Goal: Information Seeking & Learning: Learn about a topic

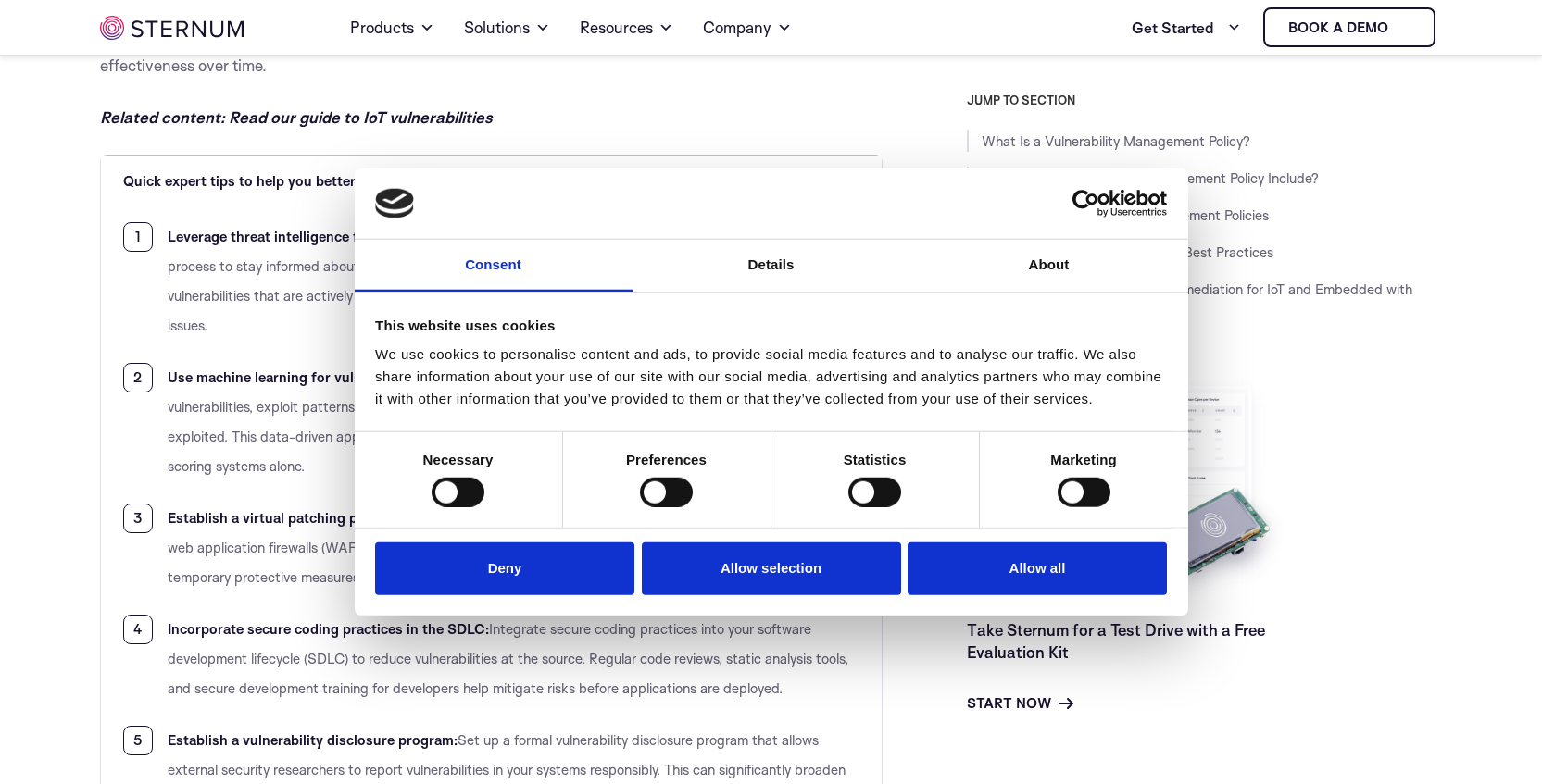
scroll to position [3039, 0]
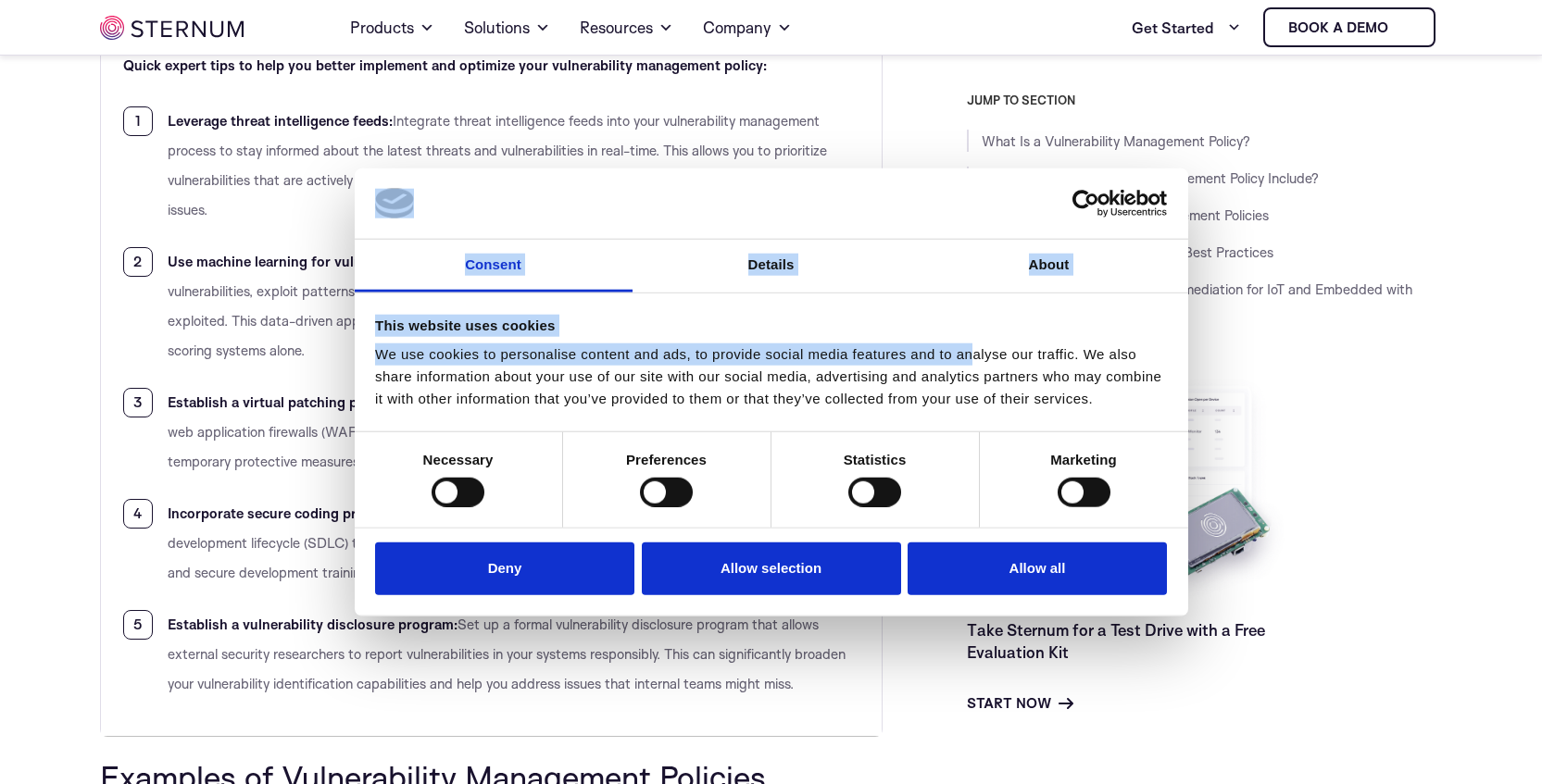
drag, startPoint x: 652, startPoint y: 218, endPoint x: 973, endPoint y: 351, distance: 347.5
click at [973, 351] on div "Consent Details [#IABV2SETTINGS#] About This website uses cookies We use cookie…" at bounding box center [771, 392] width 833 height 449
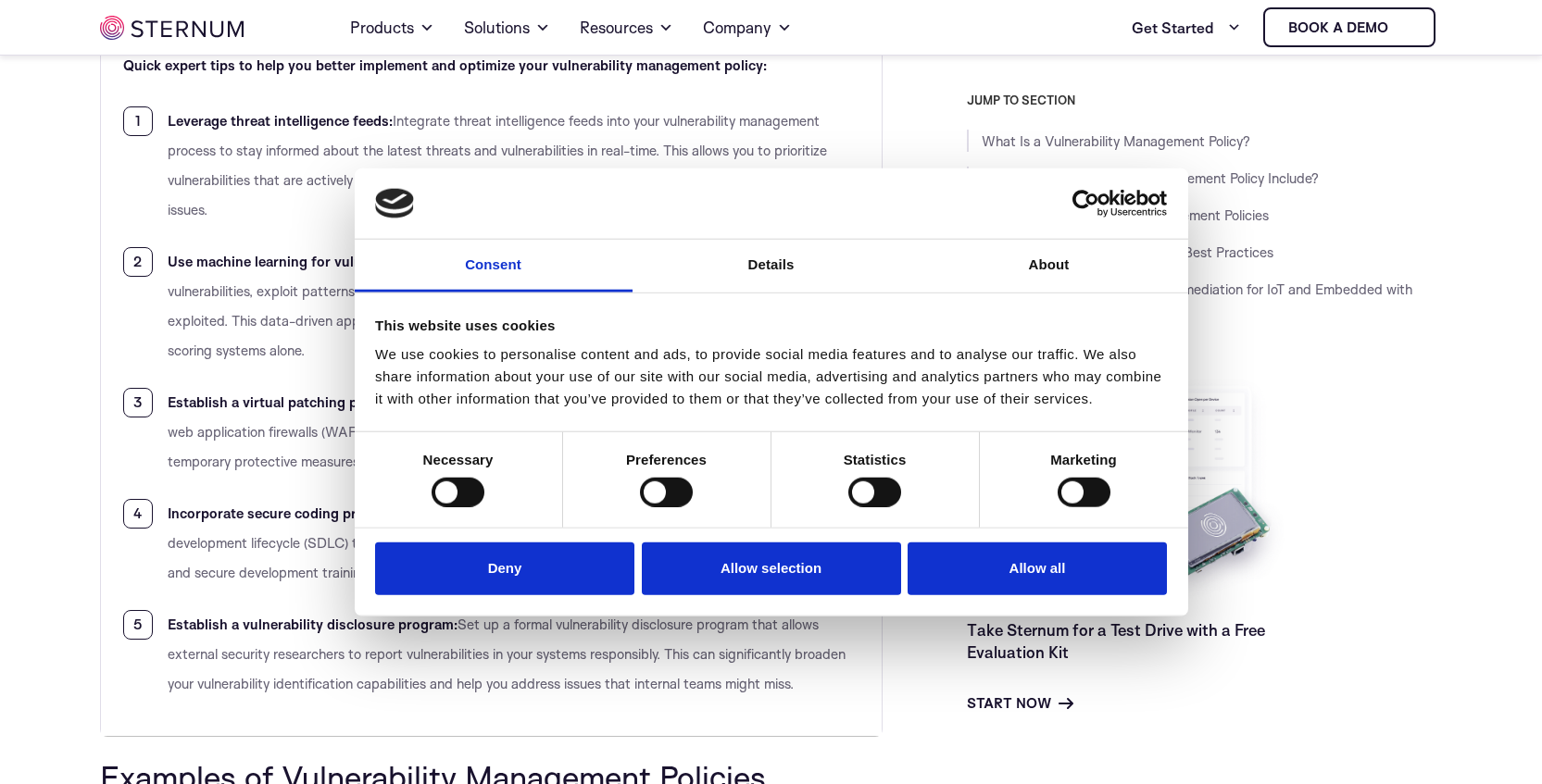
click at [1152, 357] on div "We use cookies to personalise content and ads, to provide social media features…" at bounding box center [770, 376] width 792 height 66
click at [525, 580] on button "Deny" at bounding box center [504, 569] width 259 height 53
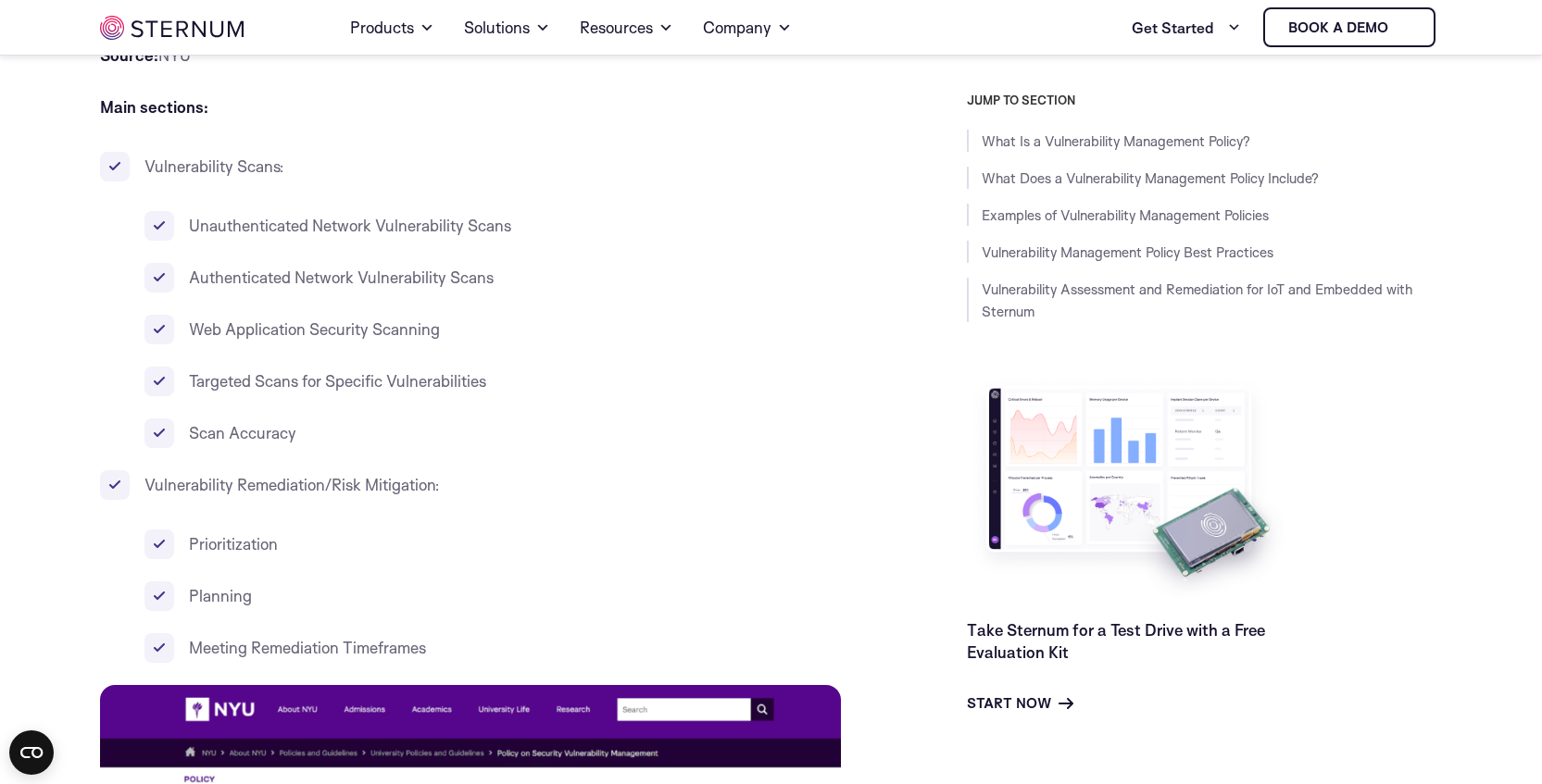
scroll to position [5284, 0]
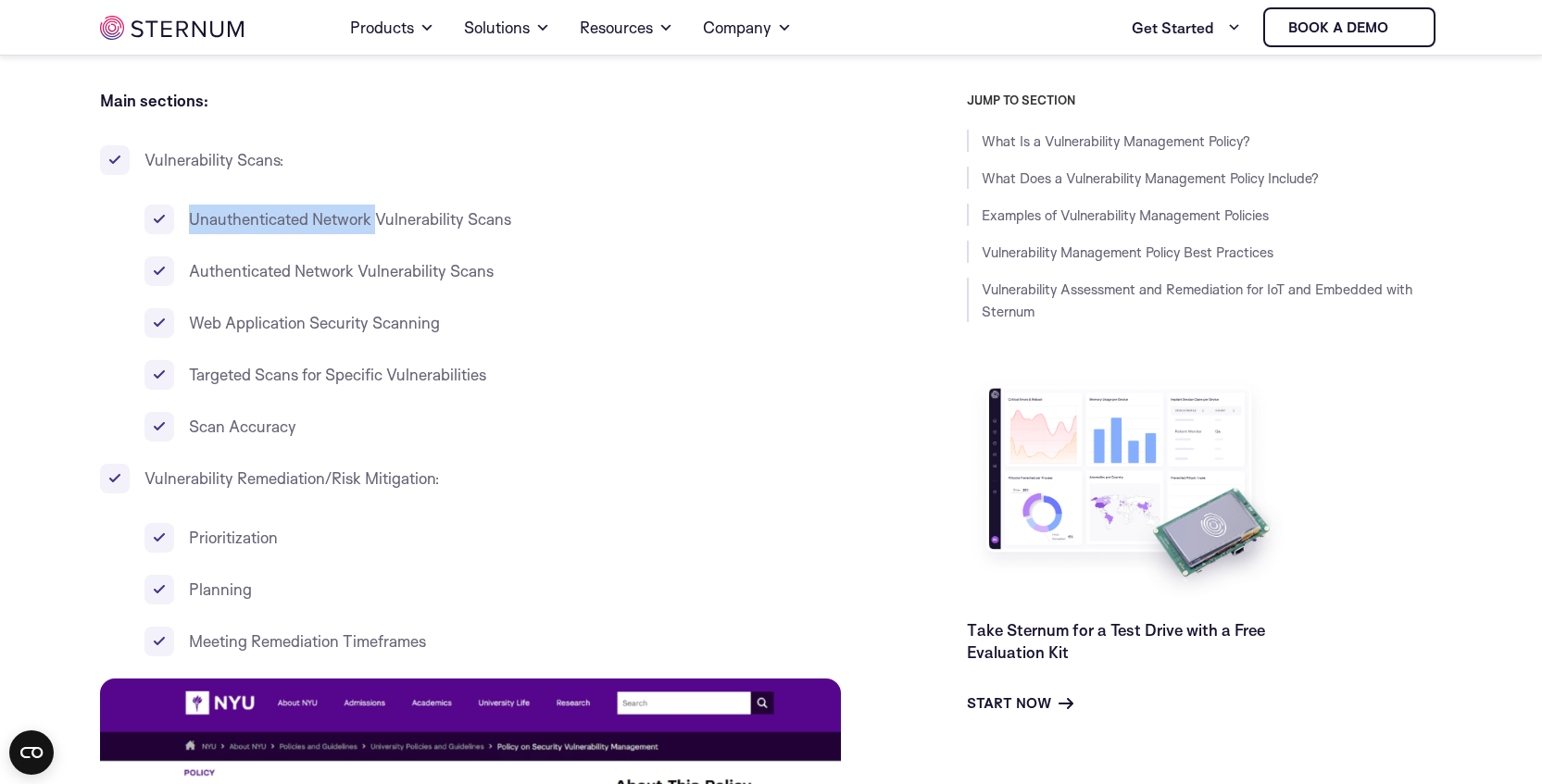
drag, startPoint x: 189, startPoint y: 284, endPoint x: 379, endPoint y: 282, distance: 190.0
click at [379, 229] on span "Unauthenticated Network Vulnerability Scans" at bounding box center [350, 218] width 323 height 20
click at [308, 442] on li "Scan Accuracy" at bounding box center [514, 427] width 739 height 29
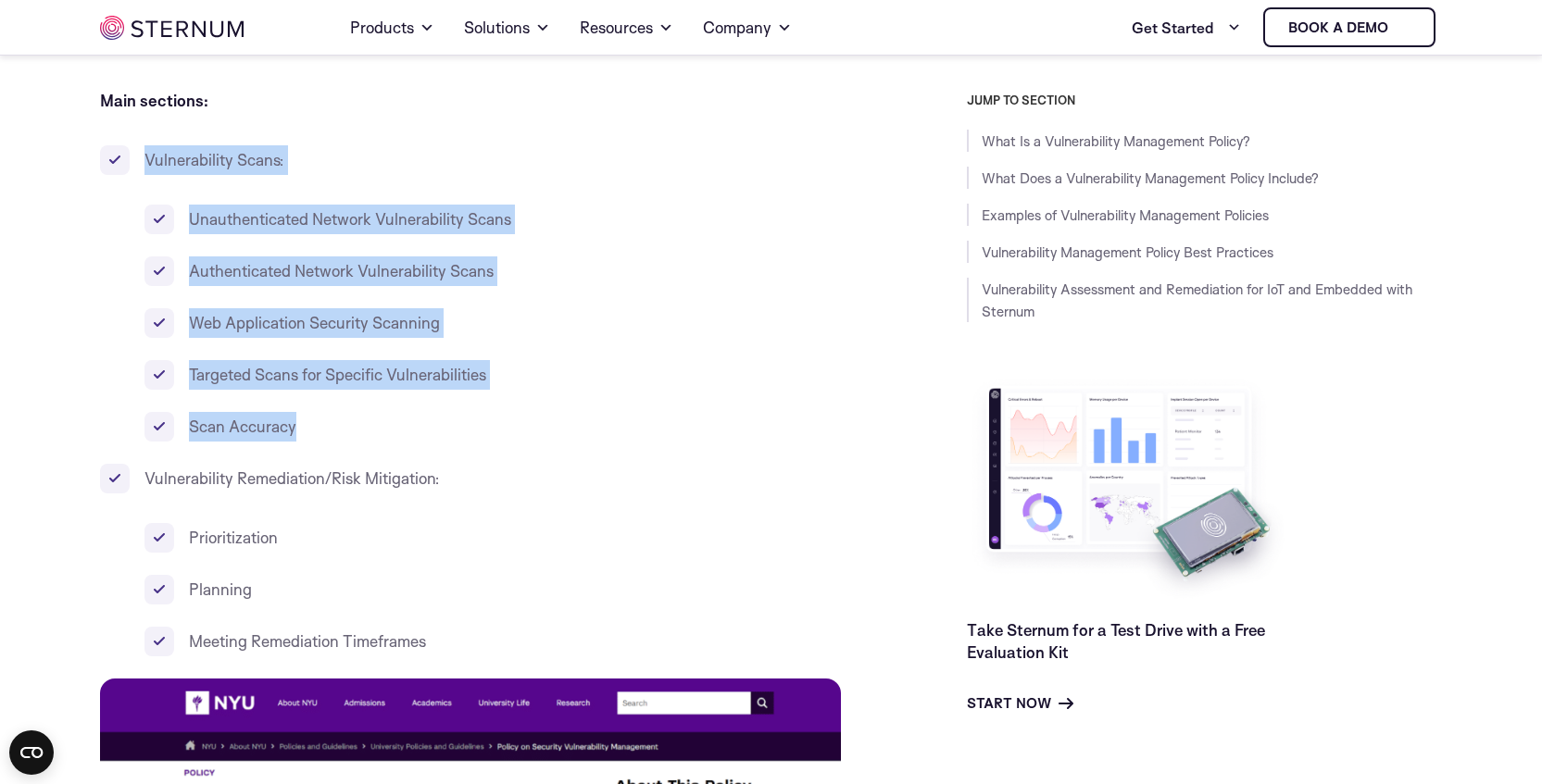
drag, startPoint x: 305, startPoint y: 496, endPoint x: 134, endPoint y: 228, distance: 317.9
click at [134, 228] on li "Vulnerability Scans: Unauthenticated Network Vulnerability Scans Authenticated …" at bounding box center [492, 293] width 783 height 296
copy li "Vulnerability Scans: Unauthenticated Network Vulnerability Scans Authenticated …"
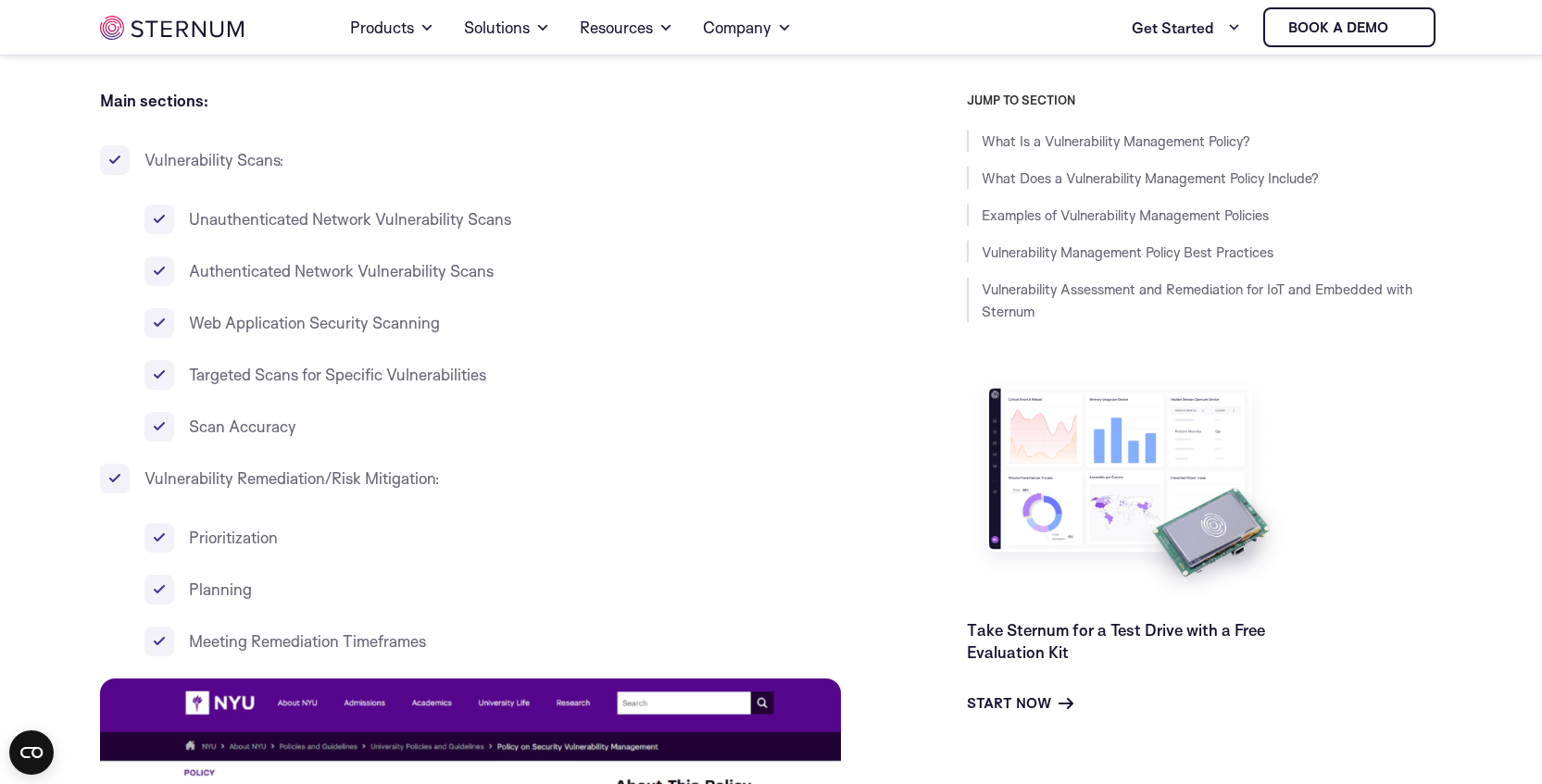
click at [388, 229] on span "Unauthenticated Network Vulnerability Scans" at bounding box center [350, 218] width 323 height 20
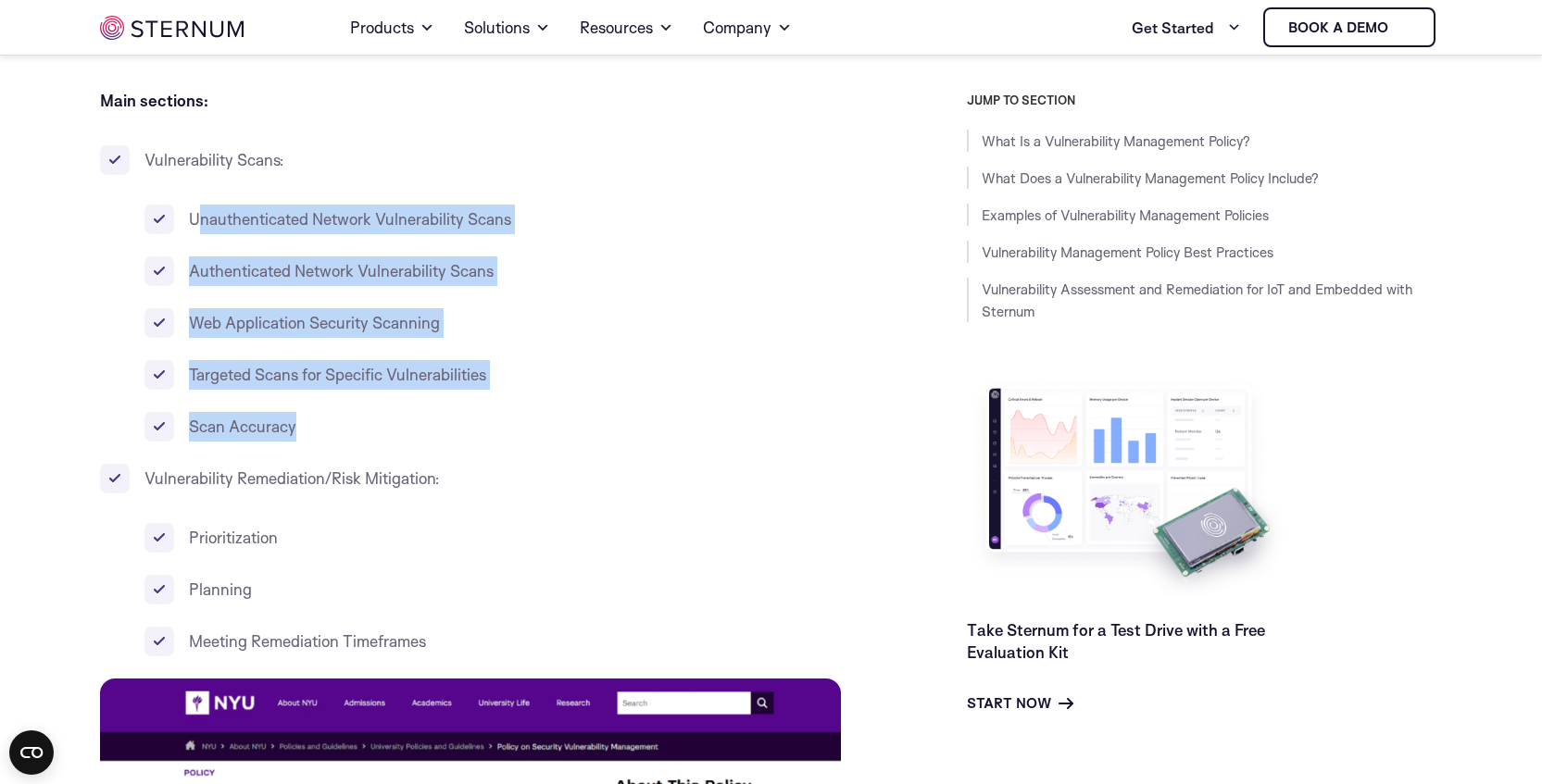
drag, startPoint x: 194, startPoint y: 286, endPoint x: 341, endPoint y: 485, distance: 247.4
click at [341, 442] on ul "Unauthenticated Network Vulnerability Scans Authenticated Network Vulnerability…" at bounding box center [514, 322] width 739 height 237
click at [322, 442] on li "Scan Accuracy" at bounding box center [514, 427] width 739 height 29
drag, startPoint x: 311, startPoint y: 499, endPoint x: 192, endPoint y: 289, distance: 241.4
click at [192, 289] on ul "Unauthenticated Network Vulnerability Scans Authenticated Network Vulnerability…" at bounding box center [514, 322] width 739 height 237
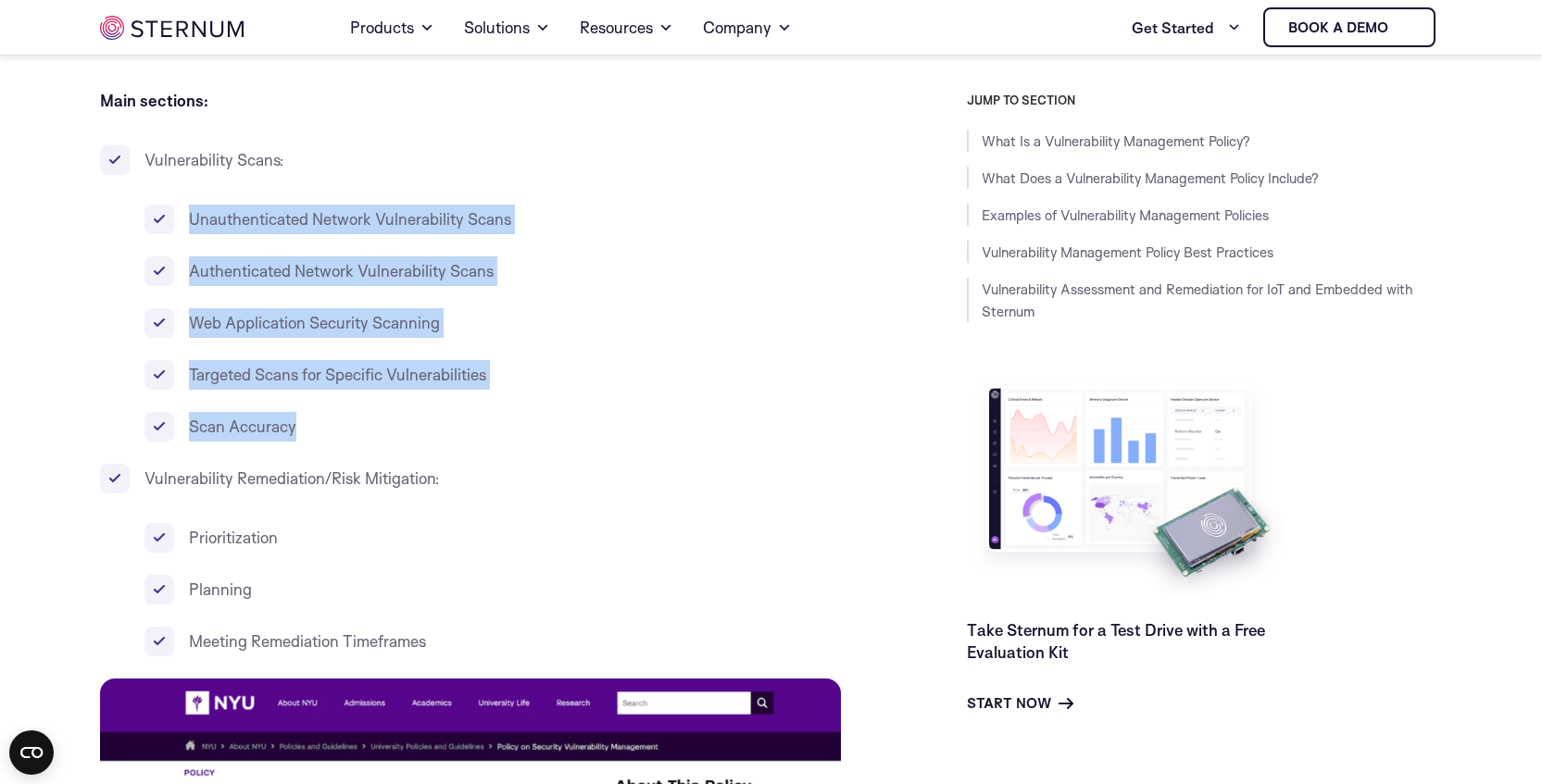
copy ul "Unauthenticated Network Vulnerability Scans Authenticated Network Vulnerability…"
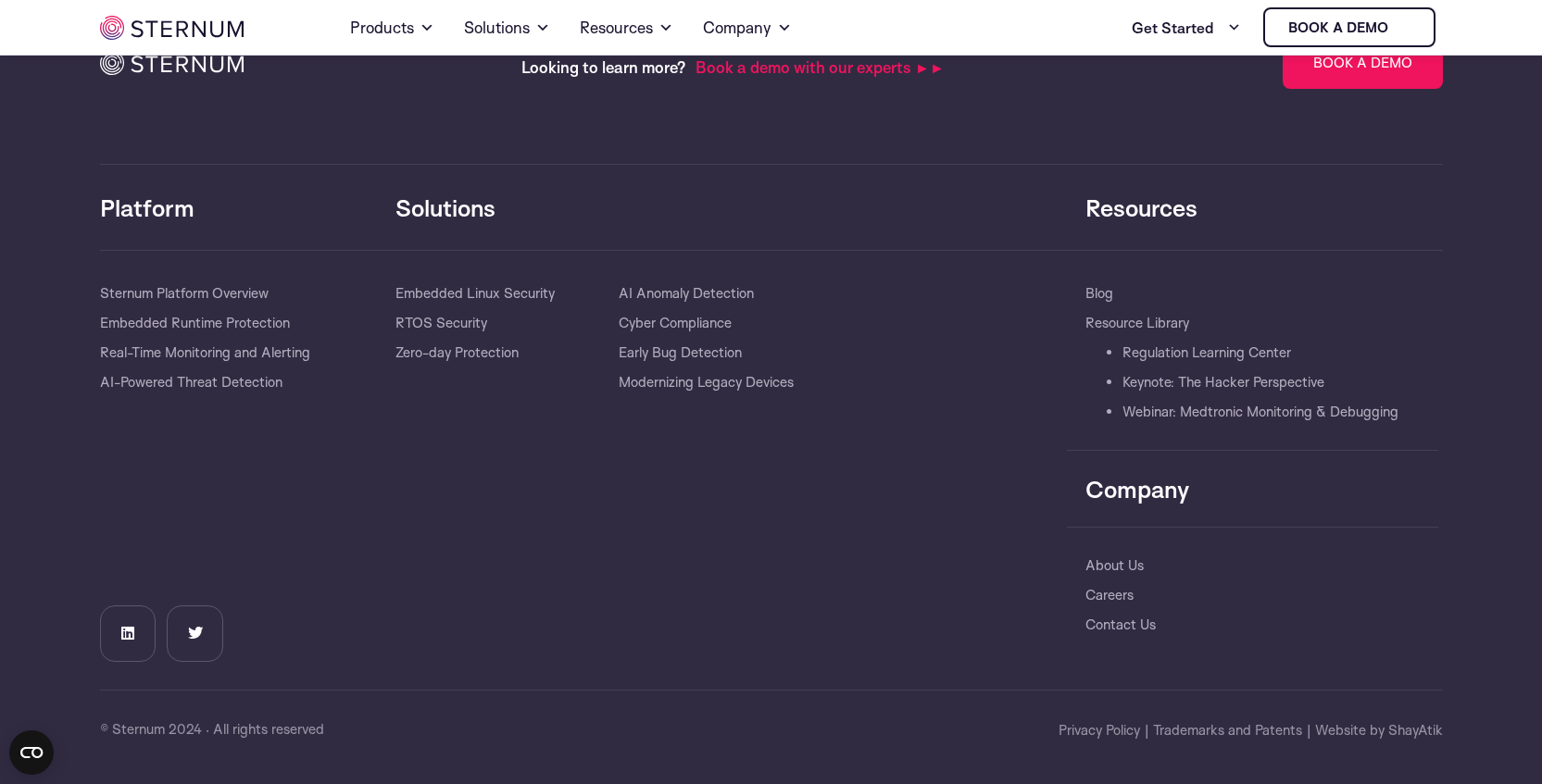
scroll to position [10489, 0]
